Goal: Book appointment/travel/reservation

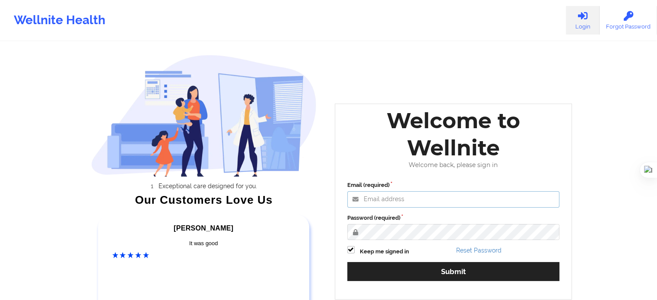
type input "[EMAIL_ADDRESS][DOMAIN_NAME]"
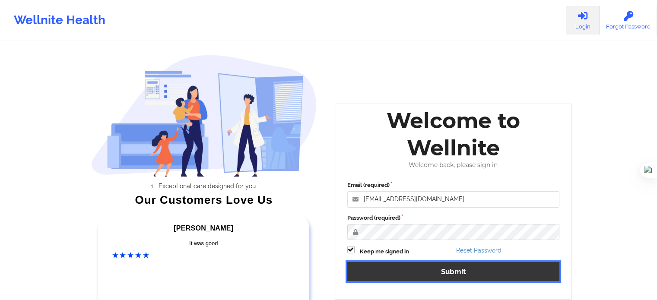
click at [414, 266] on button "Submit" at bounding box center [453, 271] width 212 height 19
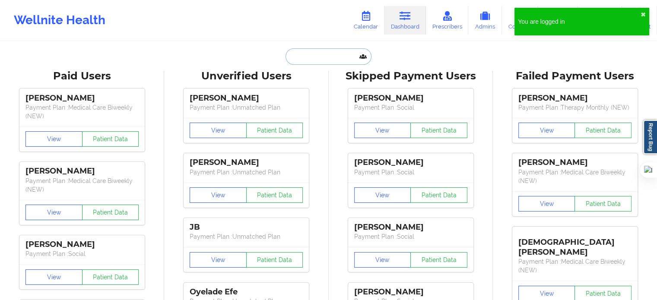
click at [326, 60] on input "text" at bounding box center [328, 56] width 86 height 16
paste input "[PERSON_NAME]"
type input "[PERSON_NAME]"
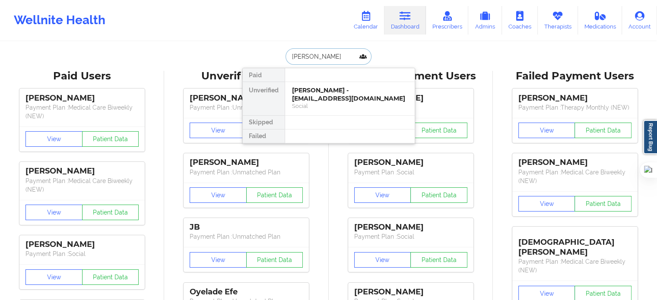
drag, startPoint x: 349, startPoint y: 54, endPoint x: 275, endPoint y: 55, distance: 74.7
click at [275, 55] on div "[PERSON_NAME] Paid Unverified [PERSON_NAME] - [EMAIL_ADDRESS][DOMAIN_NAME] Soci…" at bounding box center [328, 56] width 173 height 16
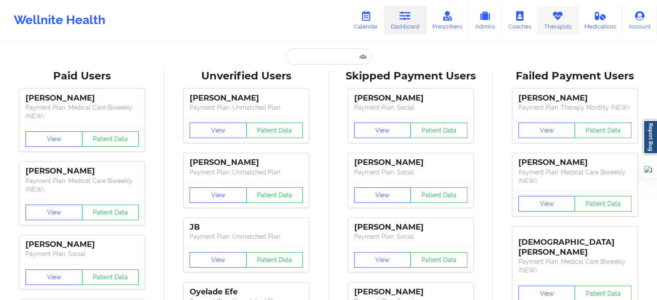
click at [546, 19] on link "Therapists" at bounding box center [558, 20] width 40 height 29
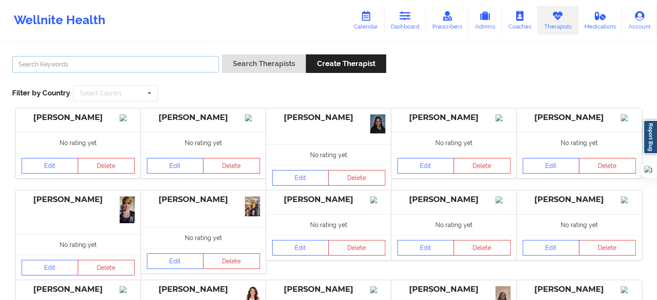
click at [199, 67] on input "text" at bounding box center [115, 64] width 207 height 16
paste input "[PERSON_NAME]"
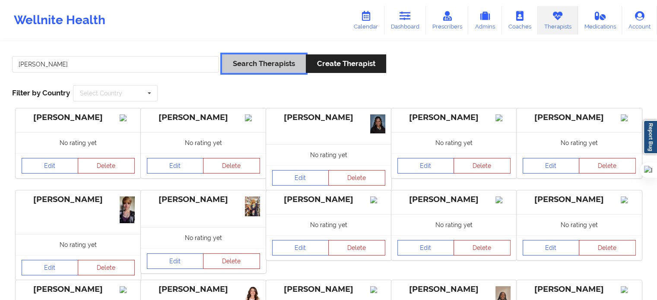
click at [268, 61] on button "Search Therapists" at bounding box center [264, 63] width 84 height 19
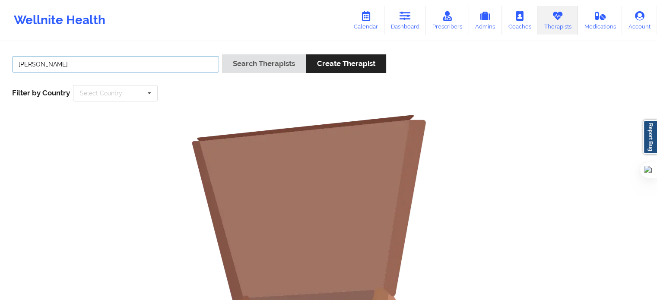
drag, startPoint x: 47, startPoint y: 66, endPoint x: 0, endPoint y: 66, distance: 46.6
click at [0, 66] on div "Shannon Pfeifle Search Therapists Create Therapist Filter by Country Select Cou…" at bounding box center [328, 266] width 657 height 449
type input "[PERSON_NAME]"
click at [266, 53] on div "Pfeifle Search Therapists Create Therapist Filter by Country Select Country Aus…" at bounding box center [328, 77] width 645 height 59
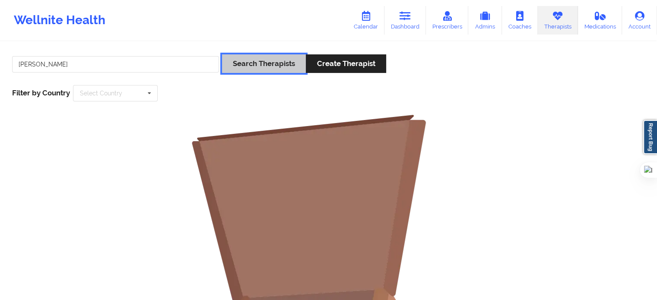
click at [263, 59] on button "Search Therapists" at bounding box center [264, 63] width 84 height 19
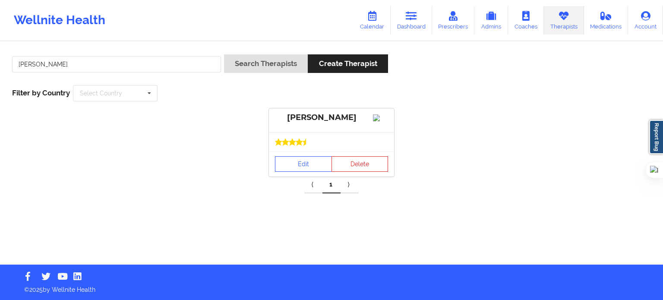
click at [306, 163] on div "Edit Delete" at bounding box center [331, 164] width 125 height 25
click at [308, 172] on link "Edit" at bounding box center [303, 164] width 57 height 16
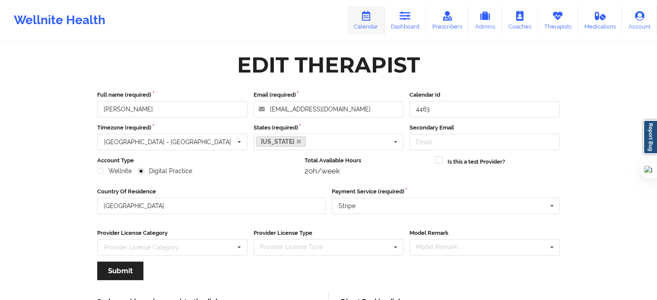
click at [366, 16] on icon at bounding box center [365, 16] width 11 height 10
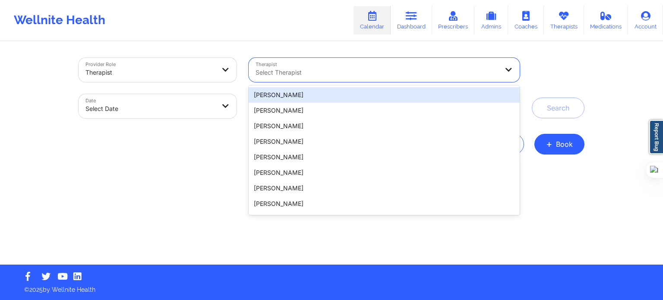
click at [372, 71] on div at bounding box center [377, 72] width 243 height 10
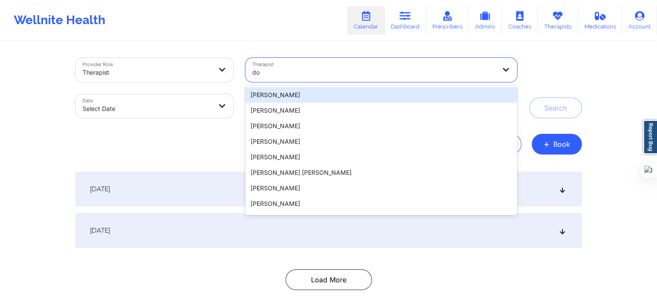
type input "d"
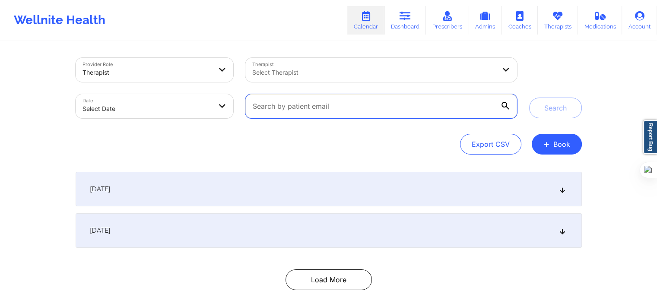
click at [361, 108] on input "text" at bounding box center [380, 106] width 271 height 24
paste input "BETTY@PURDESFAMILY.COM"
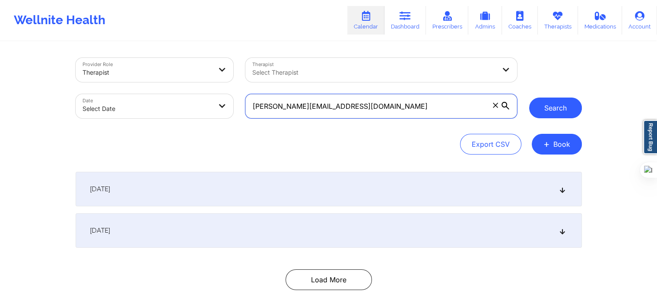
type input "BETTY@PURDESFAMILY.COM"
click at [533, 111] on button "Search" at bounding box center [555, 108] width 53 height 21
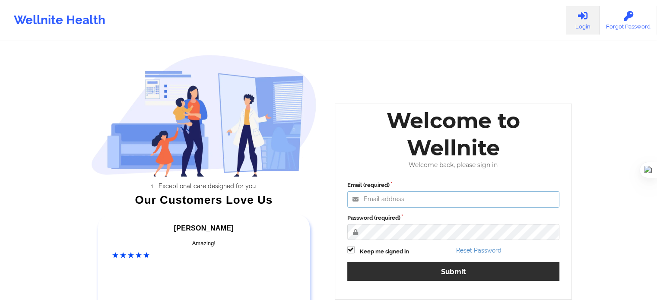
type input "[EMAIL_ADDRESS][DOMAIN_NAME]"
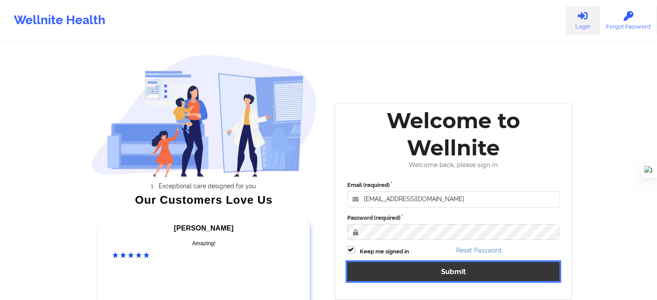
click at [381, 272] on button "Submit" at bounding box center [453, 271] width 212 height 19
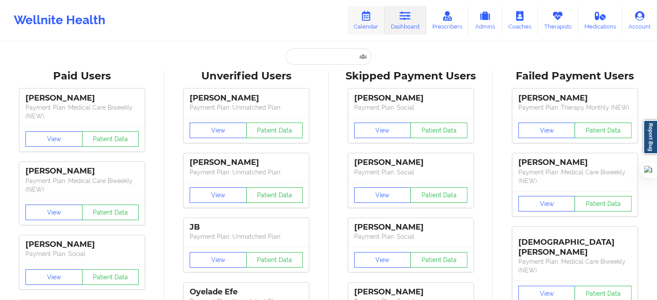
click at [376, 22] on link "Calendar" at bounding box center [365, 20] width 37 height 29
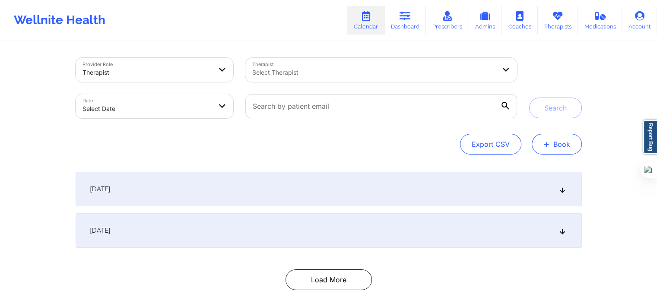
click at [544, 145] on span "+" at bounding box center [546, 144] width 6 height 5
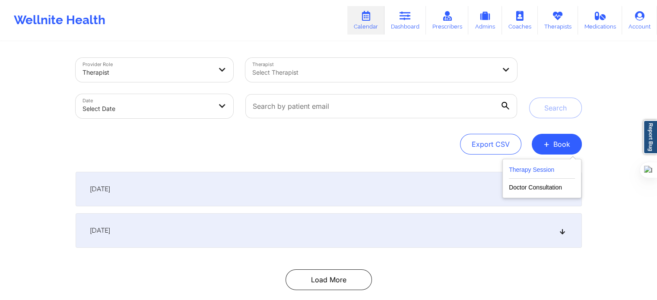
click at [527, 169] on button "Therapy Session" at bounding box center [542, 172] width 66 height 14
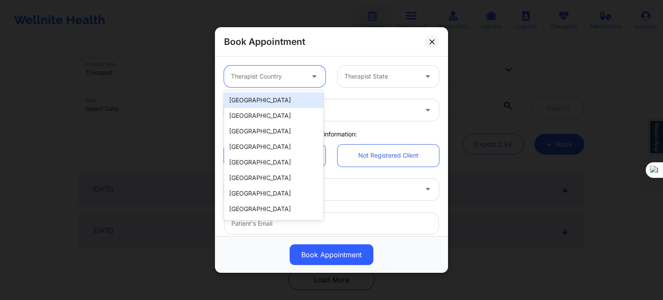
click at [301, 81] on div at bounding box center [267, 76] width 73 height 10
click at [294, 106] on div "[GEOGRAPHIC_DATA]" at bounding box center [273, 100] width 99 height 16
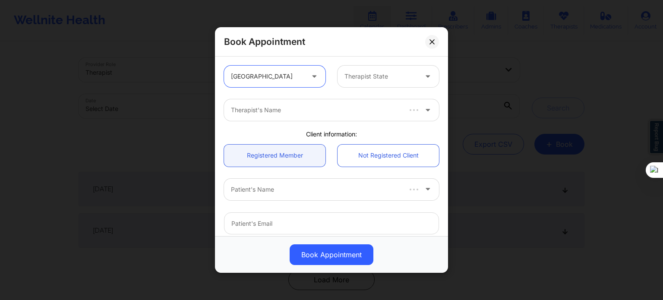
click at [370, 79] on div at bounding box center [381, 76] width 73 height 10
click at [391, 81] on div at bounding box center [381, 76] width 73 height 10
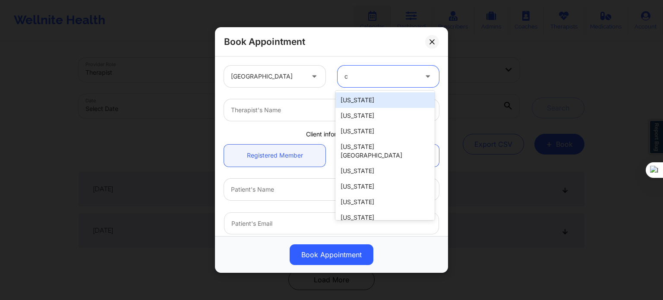
type input "ca"
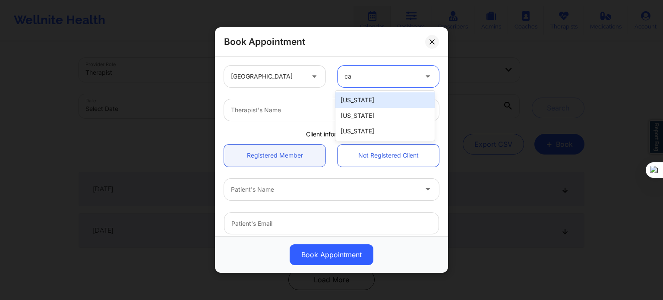
click at [361, 108] on div "[US_STATE]" at bounding box center [385, 116] width 99 height 16
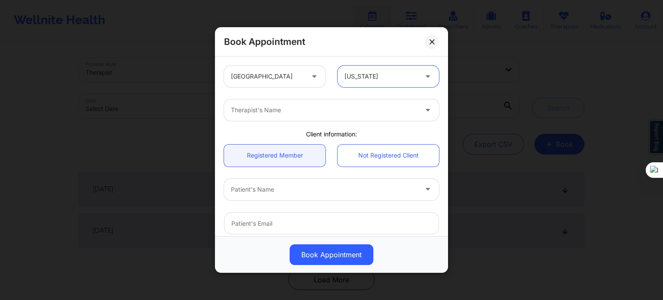
click at [388, 80] on div at bounding box center [381, 76] width 73 height 10
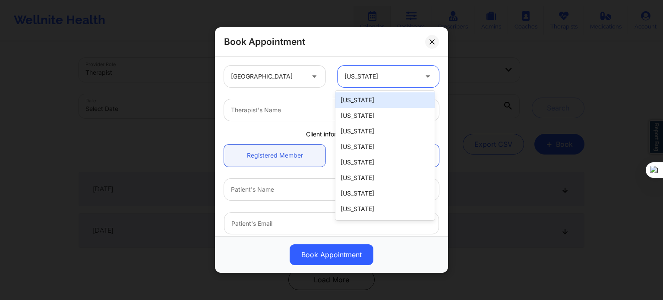
type input "ca"
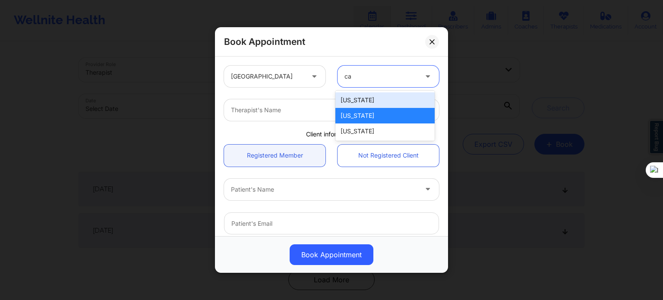
click at [370, 99] on div "[US_STATE]" at bounding box center [385, 100] width 99 height 16
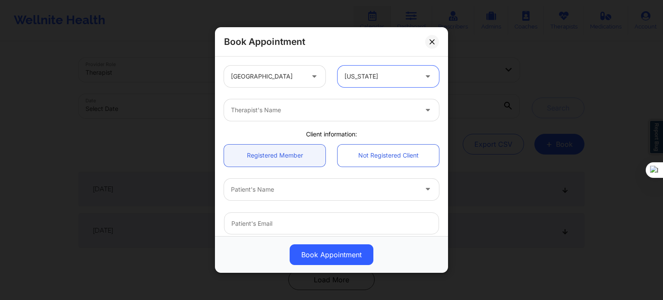
click at [308, 111] on div at bounding box center [324, 110] width 187 height 10
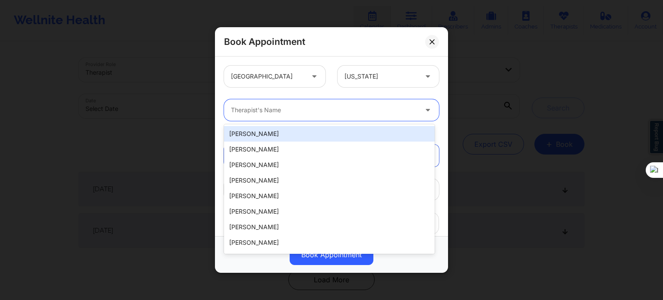
paste input "[PERSON_NAME]"
type input "[PERSON_NAME]"
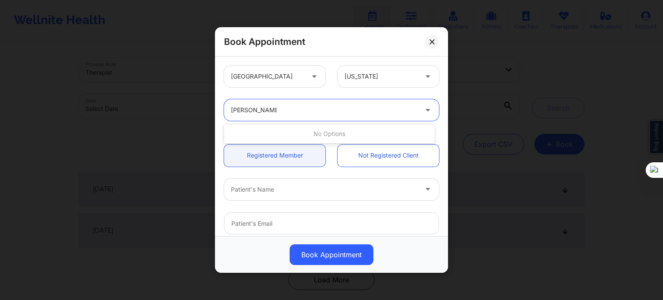
click at [327, 136] on div "No options" at bounding box center [329, 134] width 211 height 16
click at [327, 114] on div at bounding box center [324, 110] width 187 height 10
paste input "[PERSON_NAME]"
drag, startPoint x: 259, startPoint y: 111, endPoint x: 202, endPoint y: 117, distance: 57.3
click at [202, 117] on div "Book Appointment [GEOGRAPHIC_DATA] [US_STATE] Use Up and Down to choose options…" at bounding box center [331, 150] width 663 height 300
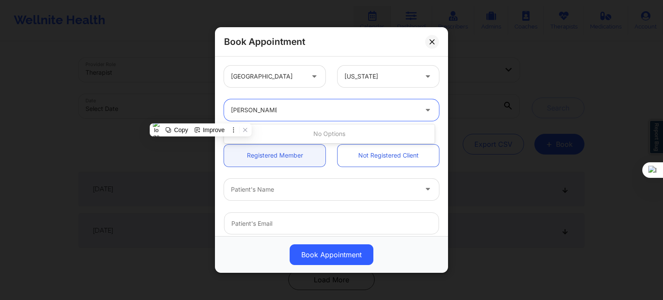
type input "[PERSON_NAME]"
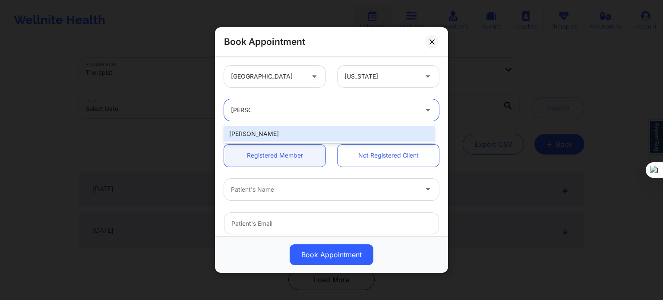
click at [253, 135] on div "[PERSON_NAME]" at bounding box center [329, 134] width 211 height 16
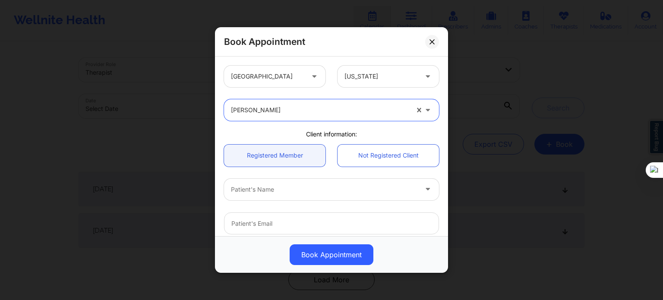
click at [263, 190] on div at bounding box center [324, 189] width 187 height 10
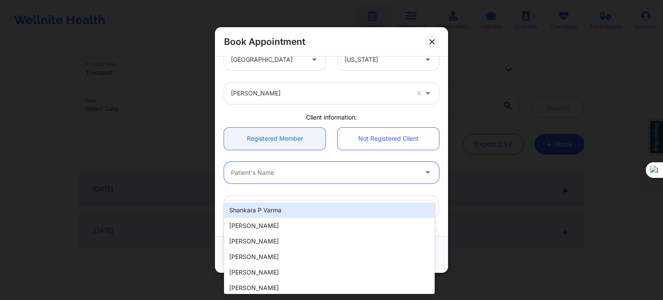
scroll to position [43, 0]
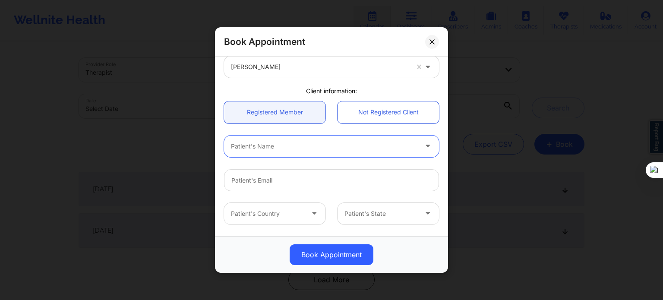
paste input "[PERSON_NAME]"
type input "[PERSON_NAME]"
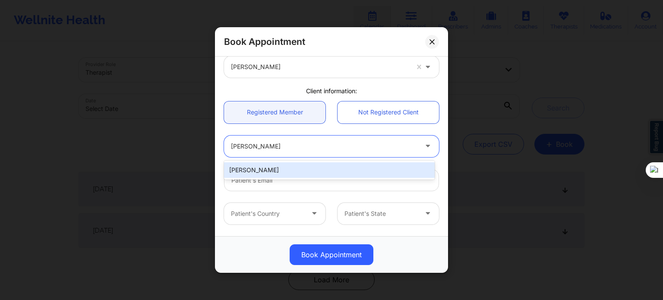
click at [287, 172] on div "[PERSON_NAME]" at bounding box center [329, 170] width 211 height 16
type input "[EMAIL_ADDRESS][DOMAIN_NAME]"
type input "[PHONE_NUMBER]"
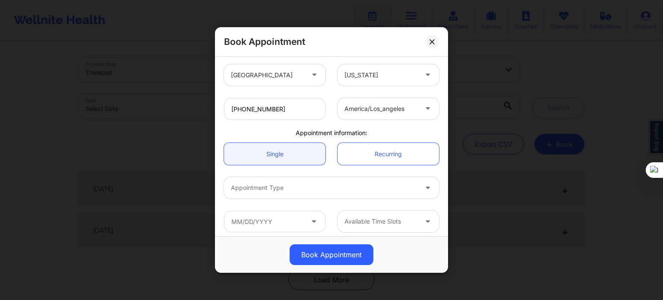
scroll to position [187, 0]
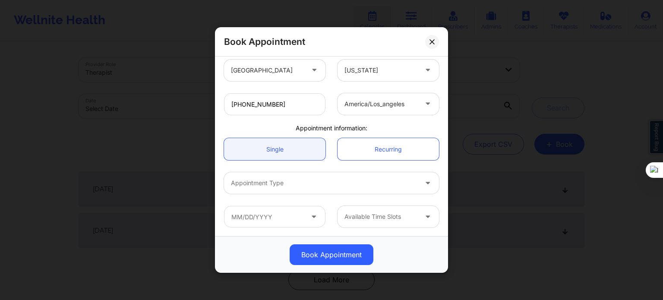
click at [292, 180] on div at bounding box center [324, 183] width 187 height 10
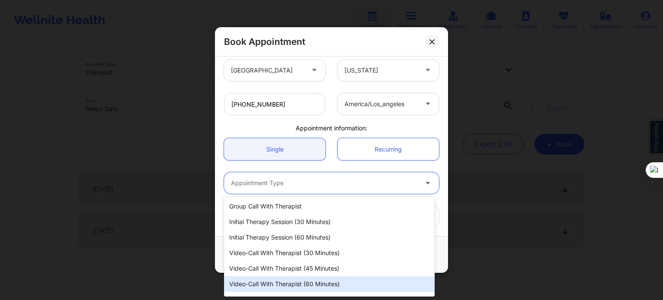
click at [307, 287] on div "Video-Call with Therapist (60 minutes)" at bounding box center [329, 284] width 211 height 16
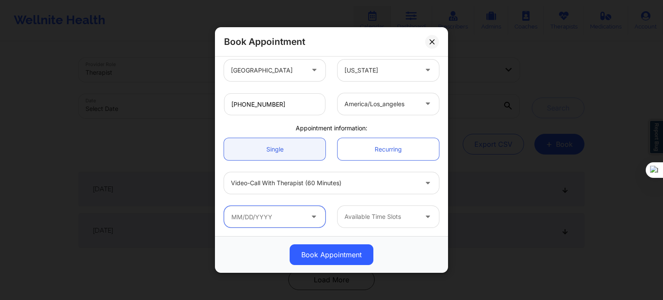
click at [282, 218] on input "text" at bounding box center [274, 217] width 101 height 22
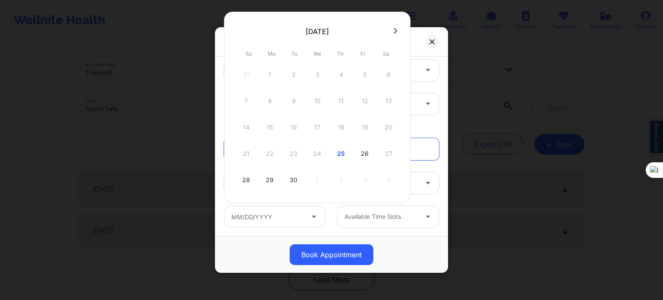
click at [396, 33] on button at bounding box center [395, 30] width 9 height 7
click at [362, 72] on div "3" at bounding box center [365, 75] width 22 height 24
type input "[DATE]"
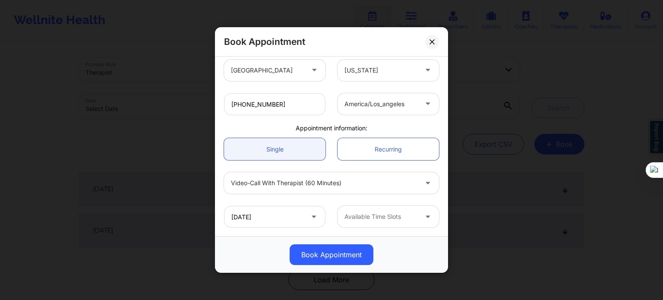
click at [375, 216] on div at bounding box center [381, 217] width 73 height 10
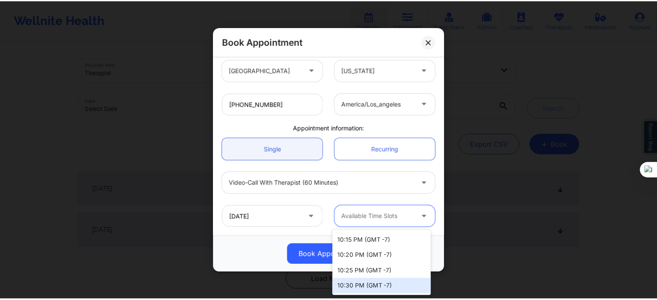
scroll to position [0, 0]
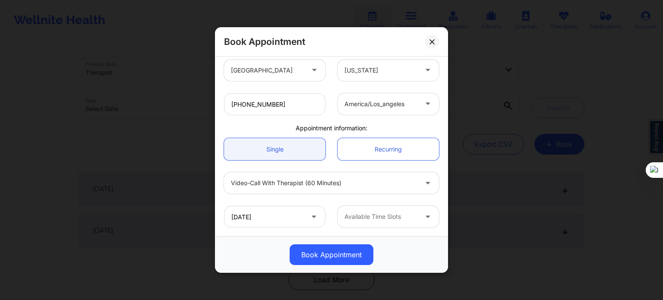
click at [254, 252] on div "Book Appointment" at bounding box center [331, 254] width 221 height 21
click at [287, 216] on input "[DATE]" at bounding box center [274, 217] width 101 height 22
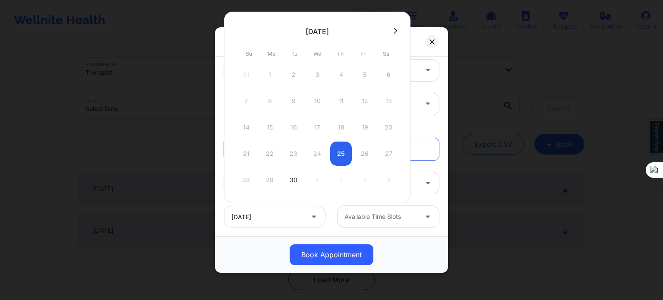
click at [340, 155] on div "21 22 23 24 25 26 27" at bounding box center [317, 154] width 164 height 24
click at [396, 32] on button at bounding box center [395, 30] width 9 height 7
click at [363, 74] on div "3" at bounding box center [365, 75] width 22 height 24
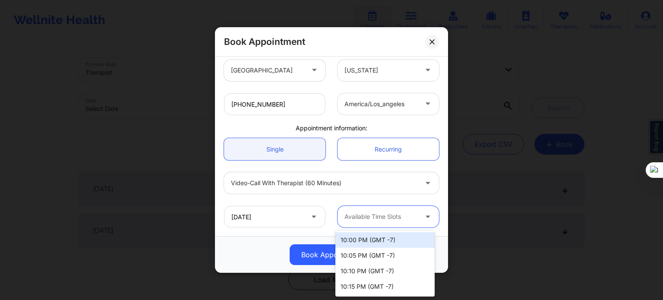
click at [378, 219] on div at bounding box center [381, 217] width 73 height 10
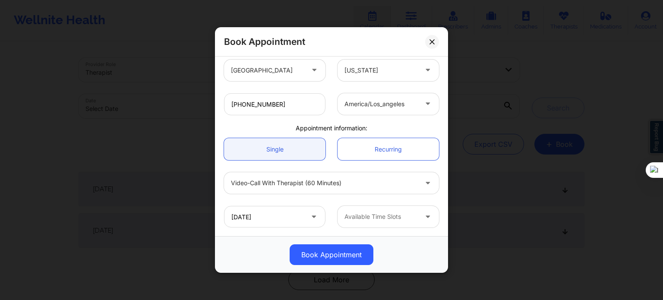
click at [268, 245] on div "Book Appointment" at bounding box center [331, 254] width 221 height 21
click at [436, 35] on div "Book Appointment" at bounding box center [331, 41] width 233 height 29
click at [427, 50] on div "Book Appointment" at bounding box center [331, 41] width 233 height 29
click at [435, 38] on button at bounding box center [432, 42] width 14 height 14
